Goal: Transaction & Acquisition: Purchase product/service

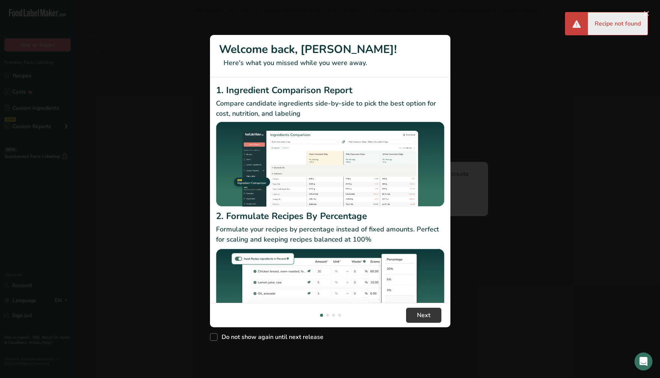
click at [375, 224] on p "Formulate your recipes by percentage instead of fixed amounts. Perfect for scal…" at bounding box center [330, 234] width 228 height 20
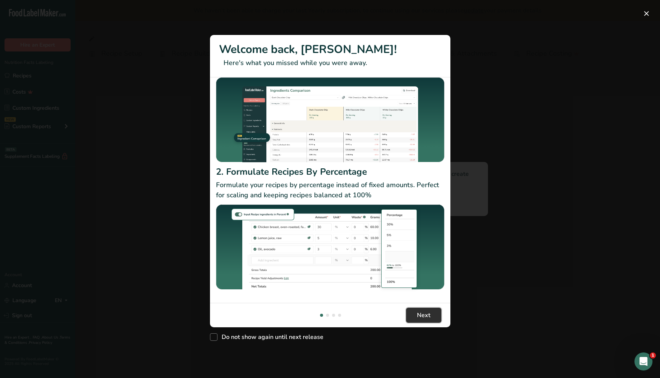
click at [423, 313] on span "Next" at bounding box center [424, 315] width 14 height 9
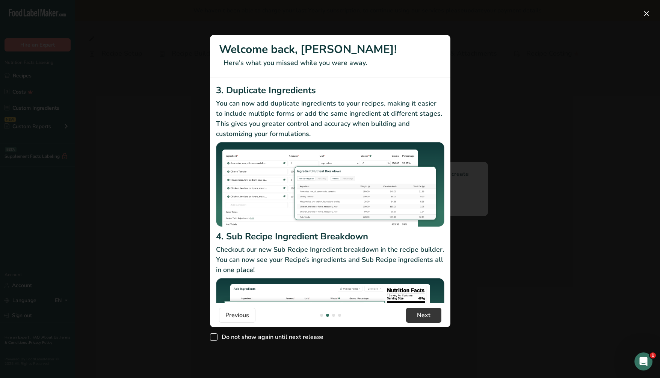
click at [215, 337] on span "New Features" at bounding box center [214, 337] width 8 height 8
click at [215, 337] on input "Do not show again until next release" at bounding box center [212, 336] width 5 height 5
checkbox input "true"
click at [423, 314] on span "Next" at bounding box center [424, 315] width 14 height 9
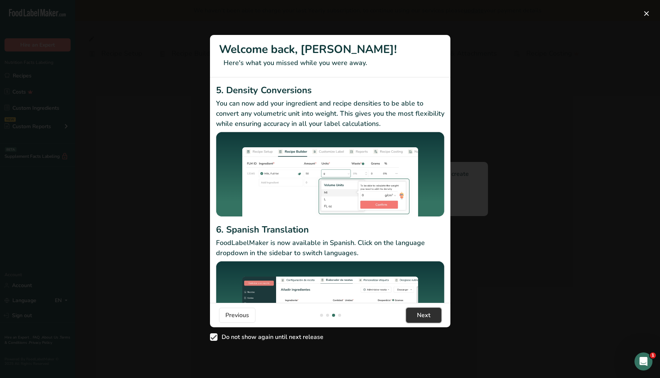
click at [428, 314] on span "Next" at bounding box center [424, 315] width 14 height 9
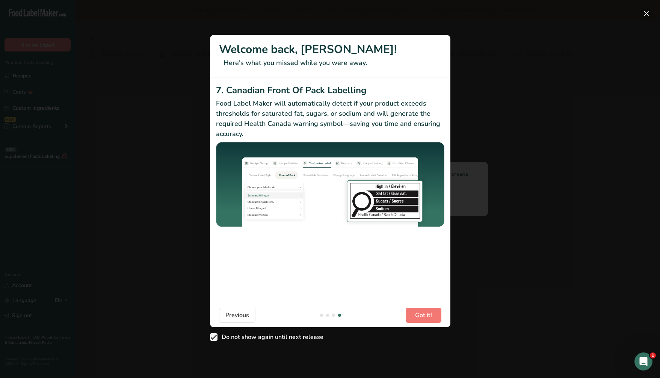
click at [645, 12] on button "New Features" at bounding box center [647, 14] width 12 height 12
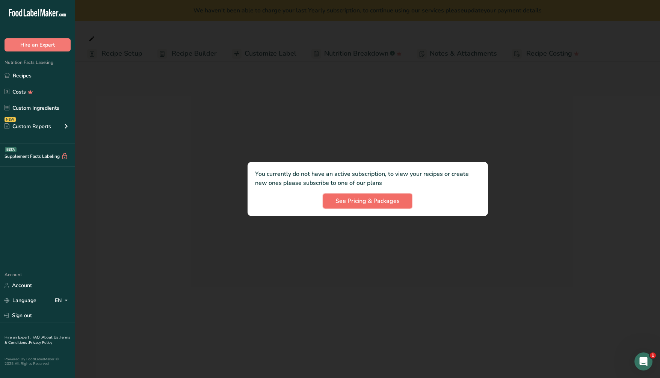
click at [381, 201] on span "See Pricing & Packages" at bounding box center [367, 200] width 64 height 9
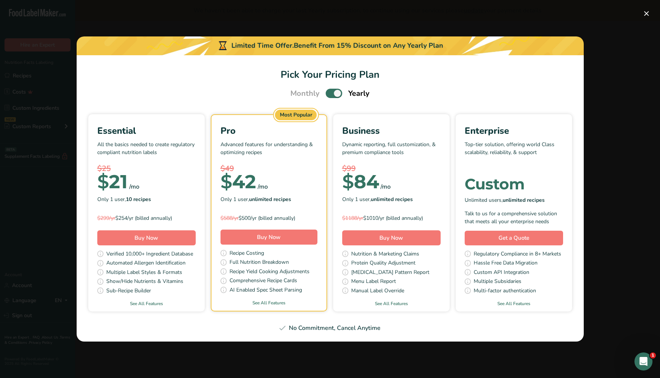
click at [330, 92] on span "Pick Your Pricing Plan Modal" at bounding box center [334, 93] width 17 height 9
click at [330, 92] on input "Pick Your Pricing Plan Modal" at bounding box center [328, 93] width 5 height 5
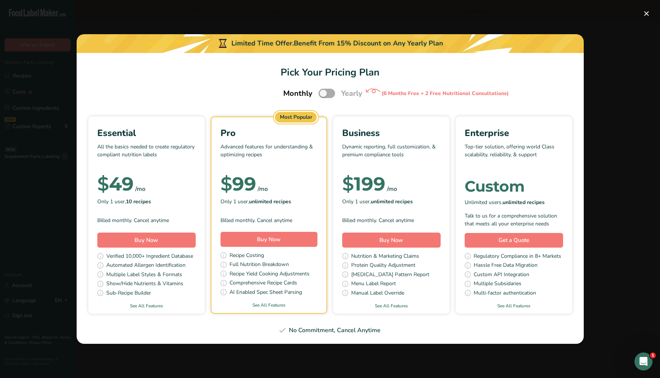
click at [331, 92] on span "Pick Your Pricing Plan Modal" at bounding box center [327, 93] width 17 height 9
click at [323, 92] on input "Pick Your Pricing Plan Modal" at bounding box center [321, 93] width 5 height 5
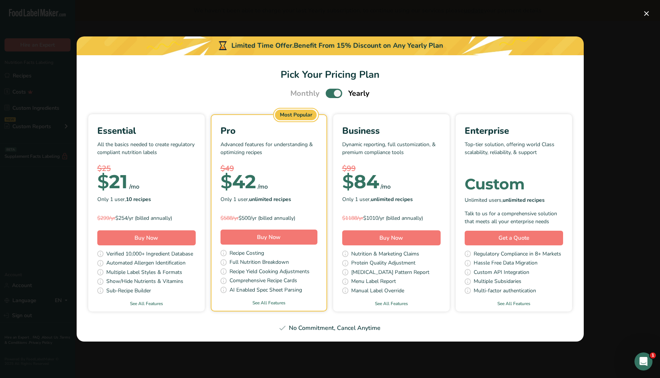
click at [329, 93] on span "Pick Your Pricing Plan Modal" at bounding box center [334, 93] width 17 height 9
click at [329, 93] on input "Pick Your Pricing Plan Modal" at bounding box center [328, 93] width 5 height 5
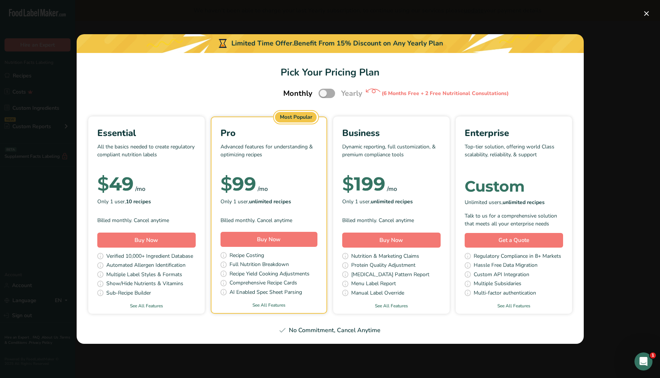
click at [328, 92] on span "Pick Your Pricing Plan Modal" at bounding box center [327, 93] width 17 height 9
click at [323, 92] on input "Pick Your Pricing Plan Modal" at bounding box center [321, 93] width 5 height 5
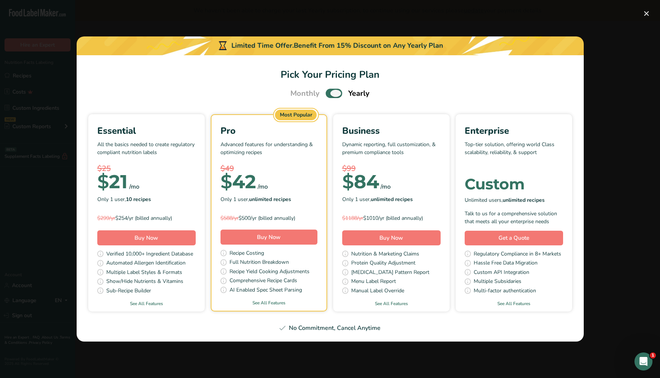
click at [328, 92] on span "Pick Your Pricing Plan Modal" at bounding box center [334, 93] width 17 height 9
click at [328, 92] on input "Pick Your Pricing Plan Modal" at bounding box center [328, 93] width 5 height 5
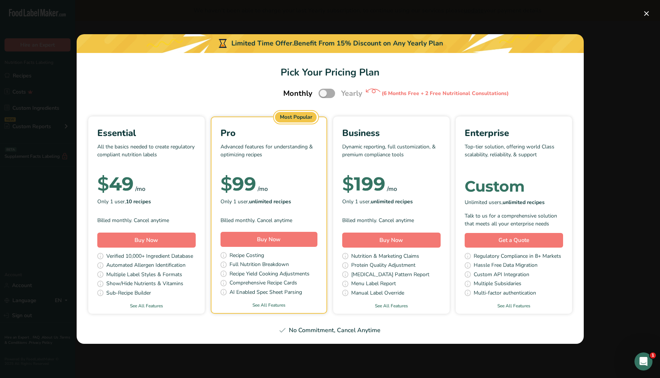
click at [333, 92] on span "Pick Your Pricing Plan Modal" at bounding box center [327, 93] width 17 height 9
click at [323, 92] on input "Pick Your Pricing Plan Modal" at bounding box center [321, 93] width 5 height 5
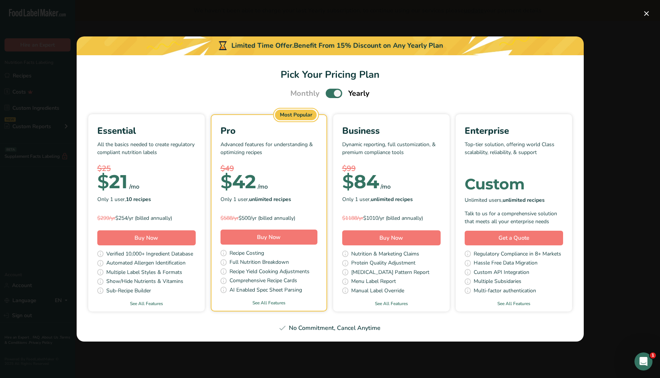
click at [331, 94] on span "Pick Your Pricing Plan Modal" at bounding box center [334, 93] width 17 height 9
click at [331, 94] on input "Pick Your Pricing Plan Modal" at bounding box center [328, 93] width 5 height 5
checkbox input "false"
